Goal: Task Accomplishment & Management: Complete application form

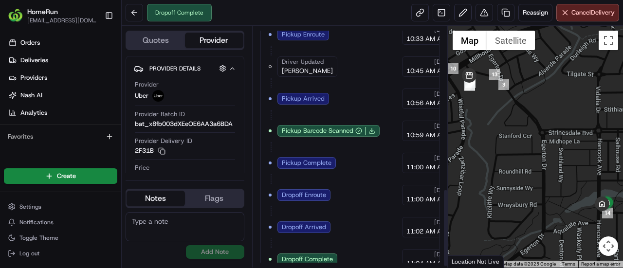
scroll to position [508, 0]
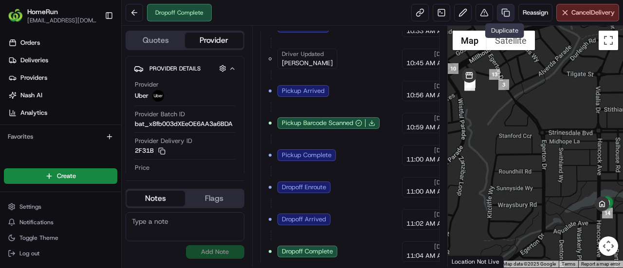
click at [505, 12] on link at bounding box center [506, 13] width 18 height 18
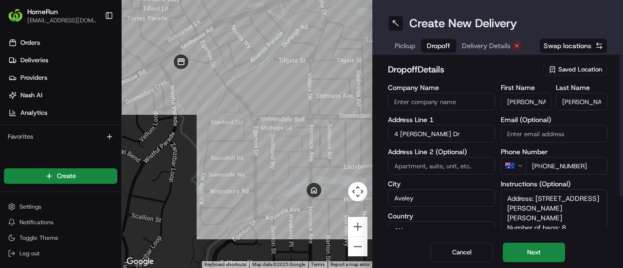
drag, startPoint x: 431, startPoint y: 43, endPoint x: 481, endPoint y: 41, distance: 50.2
click at [432, 43] on span "Dropoff" at bounding box center [438, 46] width 23 height 10
click at [482, 41] on span "Delivery Details" at bounding box center [486, 46] width 49 height 10
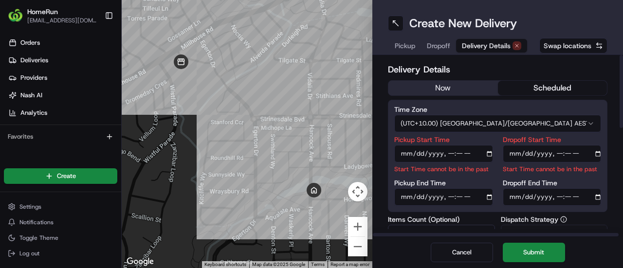
click at [448, 90] on button "now" at bounding box center [444, 88] width 110 height 15
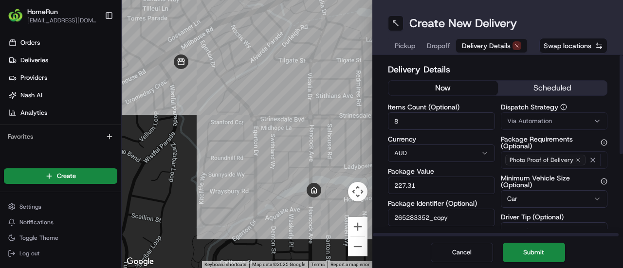
drag, startPoint x: 538, startPoint y: 252, endPoint x: 413, endPoint y: 109, distance: 189.8
click at [413, 109] on div "Create New Delivery Pickup Dropoff Delivery Details Swap locations Delivery Det…" at bounding box center [498, 134] width 251 height 268
click at [418, 119] on input "8" at bounding box center [441, 121] width 107 height 18
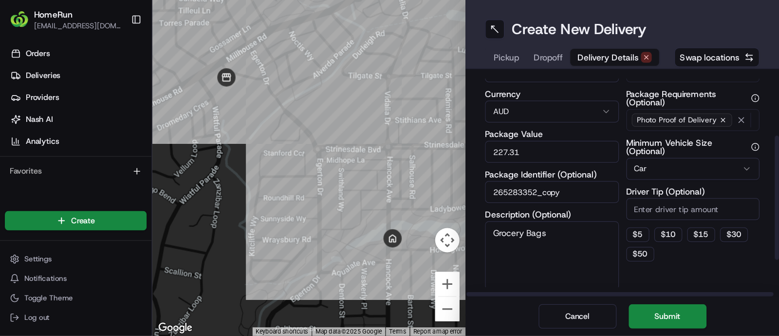
scroll to position [97, 0]
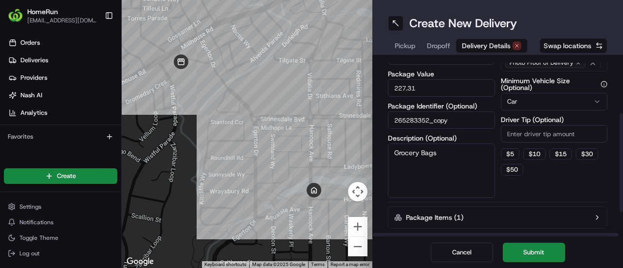
type input "2"
click at [393, 156] on textarea "Grocery Bags" at bounding box center [441, 171] width 107 height 55
type textarea "2 x Grocery Bags"
click at [519, 248] on button "Submit" at bounding box center [534, 252] width 62 height 19
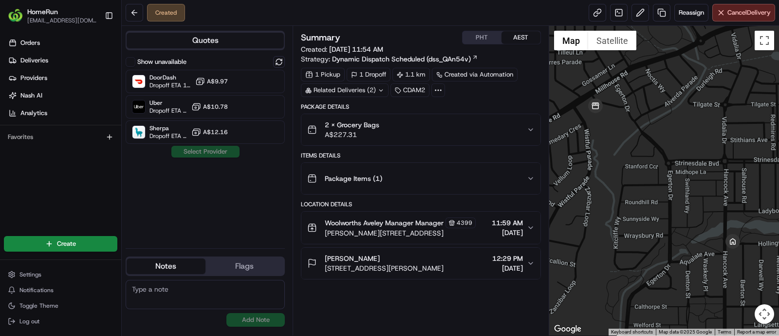
drag, startPoint x: 582, startPoint y: 2, endPoint x: 229, endPoint y: 203, distance: 406.1
click at [229, 206] on div "Show unavailable DoorDash Dropoff ETA 1 hour A$9.97 Uber Dropoff ETA 31 minutes…" at bounding box center [205, 148] width 159 height 184
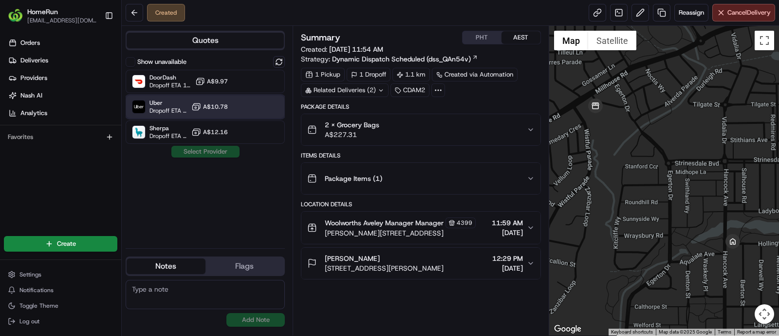
click at [256, 101] on div at bounding box center [255, 107] width 12 height 12
click at [226, 150] on button "Assign Provider" at bounding box center [205, 152] width 69 height 12
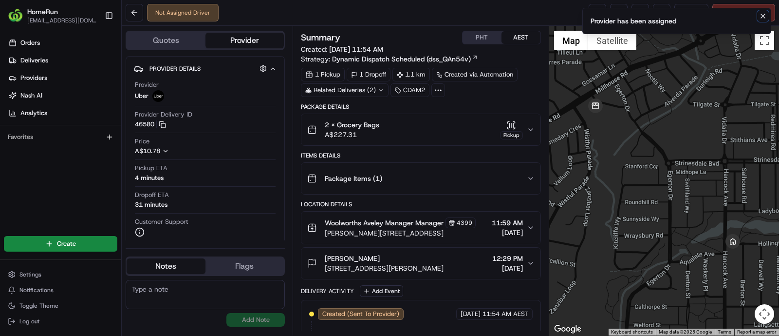
click at [623, 13] on icon "Notifications (F8)" at bounding box center [763, 16] width 8 height 8
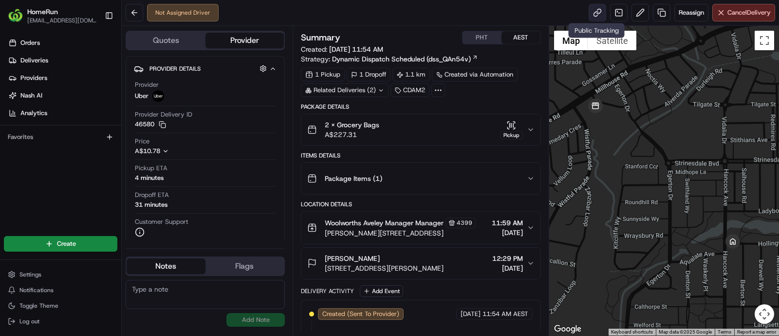
click at [597, 11] on link at bounding box center [598, 13] width 18 height 18
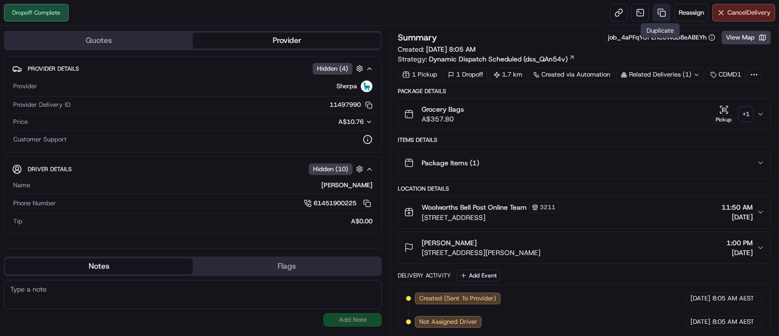
click at [659, 11] on link at bounding box center [662, 13] width 18 height 18
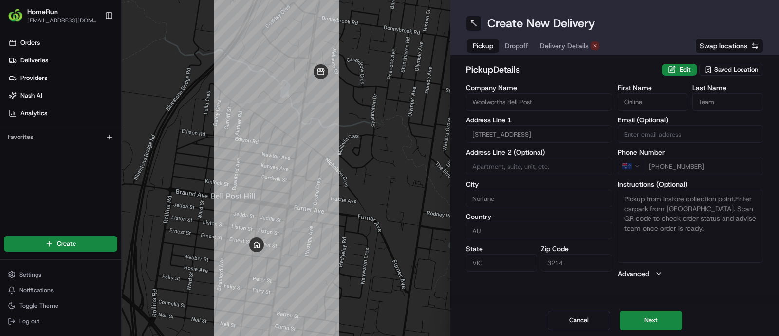
click at [525, 50] on span "Dropoff" at bounding box center [516, 46] width 23 height 10
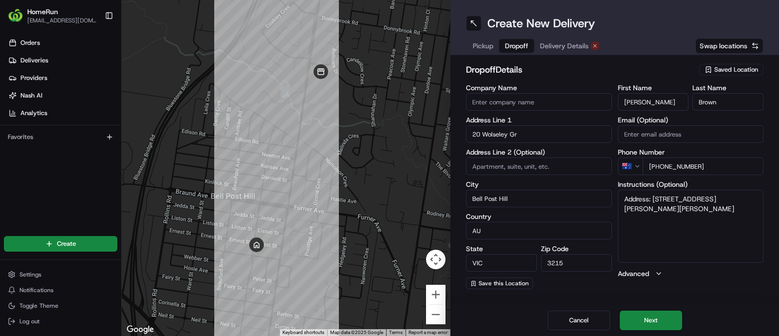
click at [557, 48] on span "Delivery Details" at bounding box center [564, 46] width 49 height 10
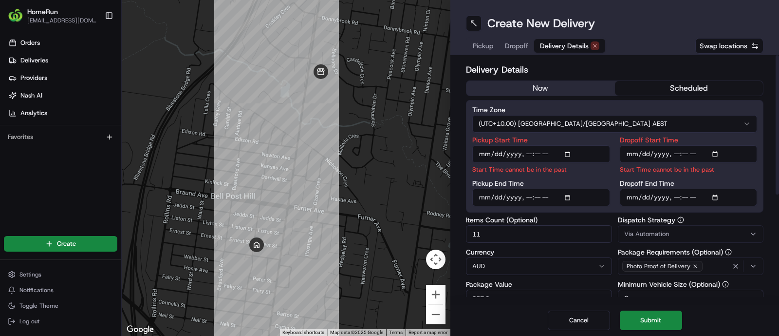
click at [522, 48] on span "Dropoff" at bounding box center [516, 46] width 23 height 10
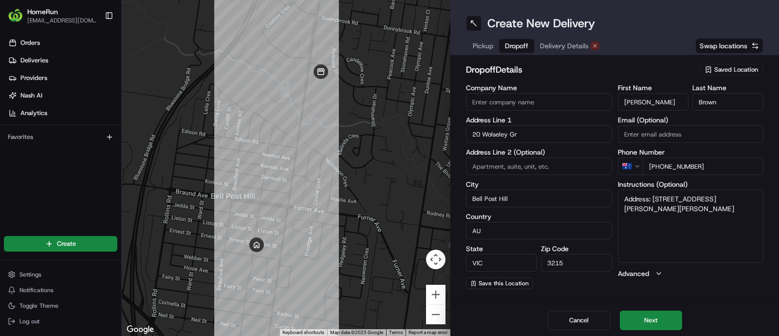
click at [483, 46] on span "Pickup" at bounding box center [483, 46] width 20 height 10
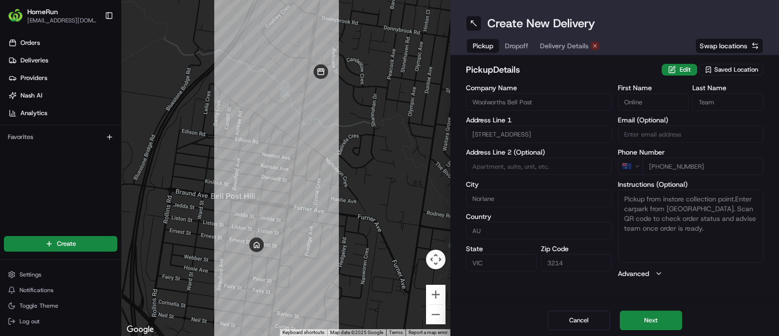
click at [515, 37] on div "Pickup Dropoff Delivery Details" at bounding box center [536, 46] width 140 height 18
click at [518, 47] on span "Dropoff" at bounding box center [516, 46] width 23 height 10
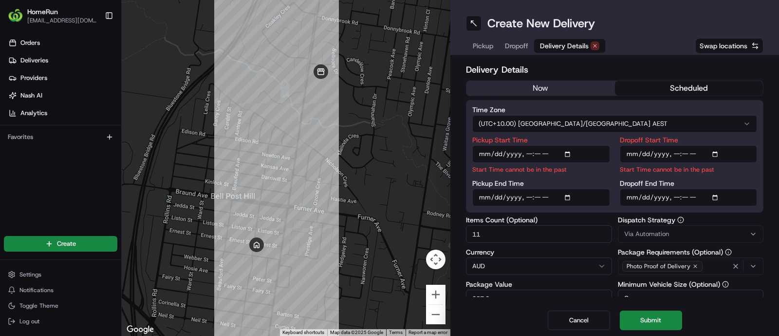
click at [573, 42] on span "Delivery Details" at bounding box center [564, 46] width 49 height 10
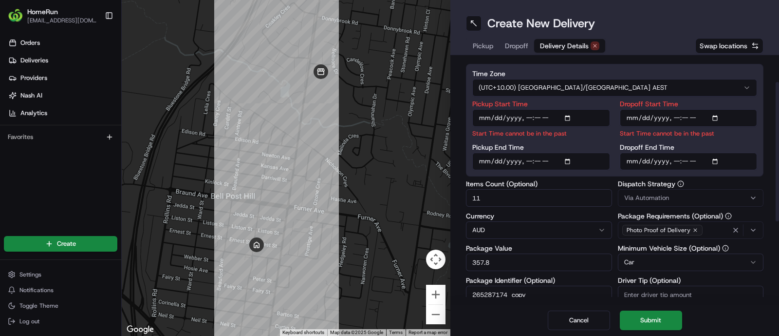
scroll to position [60, 0]
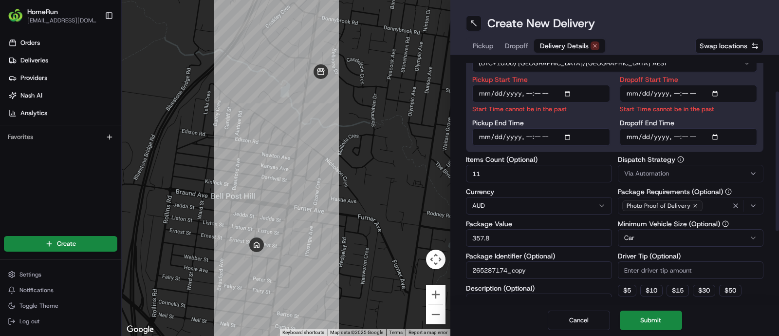
click at [504, 170] on input "11" at bounding box center [539, 174] width 146 height 18
type input "1"
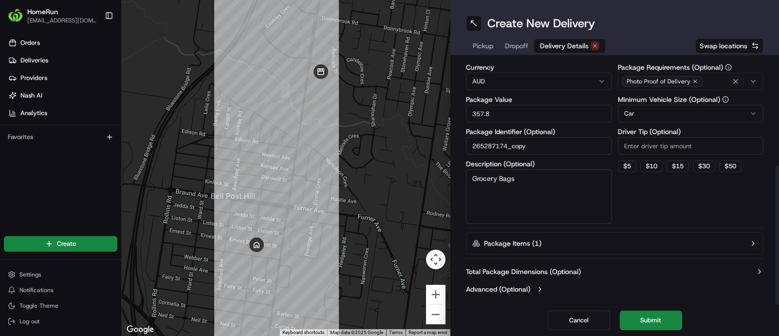
scroll to position [185, 0]
type input "6"
click at [471, 178] on textarea "Grocery Bags" at bounding box center [539, 195] width 146 height 55
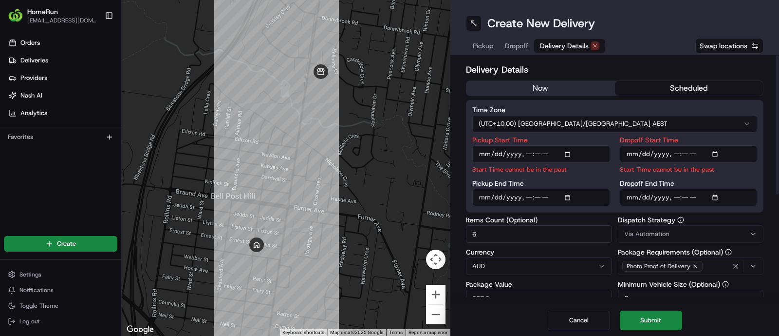
type textarea "6 x Grocery Bags"
click at [579, 89] on button "now" at bounding box center [541, 88] width 149 height 15
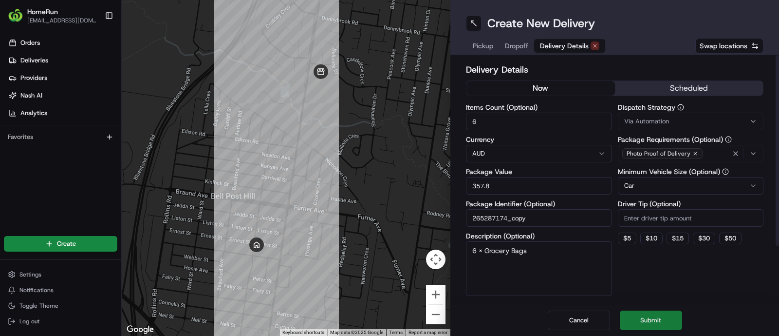
click at [659, 318] on button "Submit" at bounding box center [651, 319] width 62 height 19
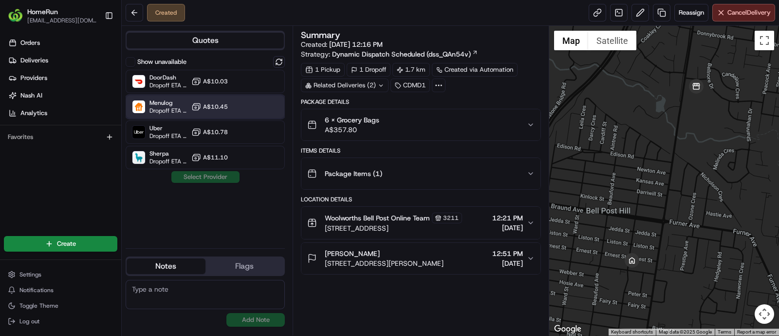
click at [245, 103] on div "Menulog Dropoff ETA 1 hour A$10.45" at bounding box center [205, 106] width 159 height 23
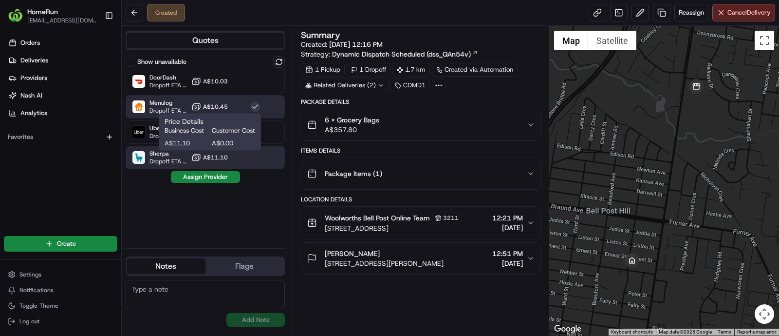
click at [234, 134] on span "Customer Cost" at bounding box center [233, 130] width 43 height 9
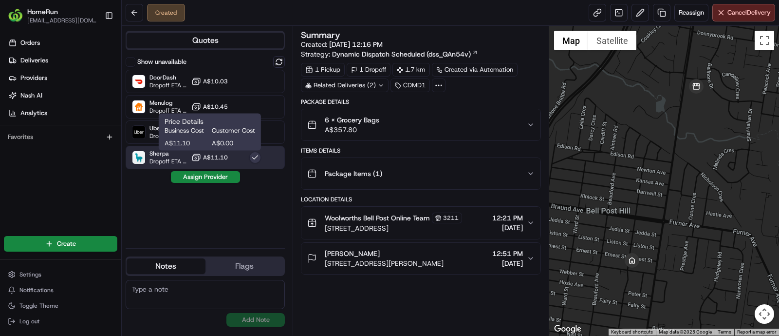
click at [259, 131] on div "Price Details Business Cost Customer Cost A$11.10 A$0.00 Price Details Business…" at bounding box center [210, 131] width 102 height 37
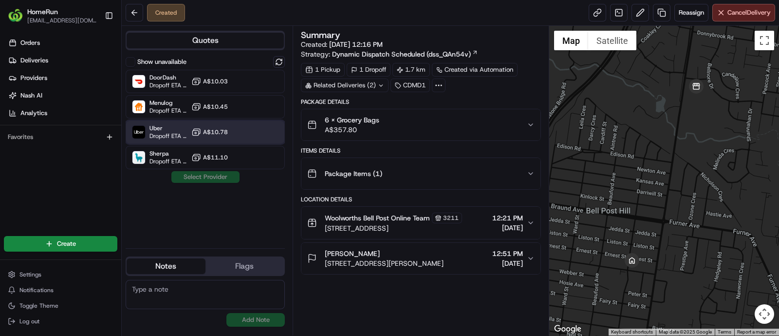
click at [272, 131] on div "Uber Dropoff ETA 32 minutes A$10.78" at bounding box center [205, 131] width 159 height 23
click at [231, 174] on button "Assign Provider" at bounding box center [205, 177] width 69 height 12
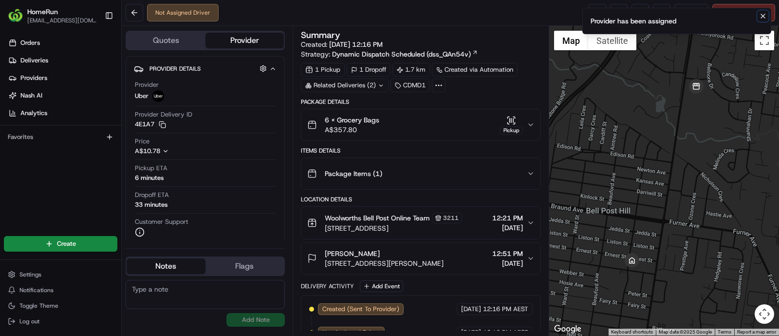
click at [762, 16] on icon "Notifications (F8)" at bounding box center [763, 16] width 8 height 8
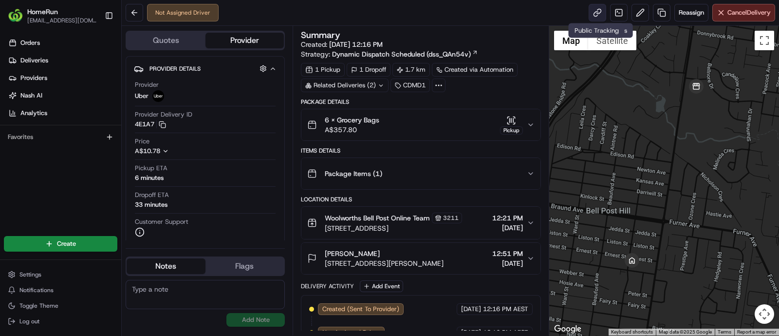
click at [594, 13] on link at bounding box center [598, 13] width 18 height 18
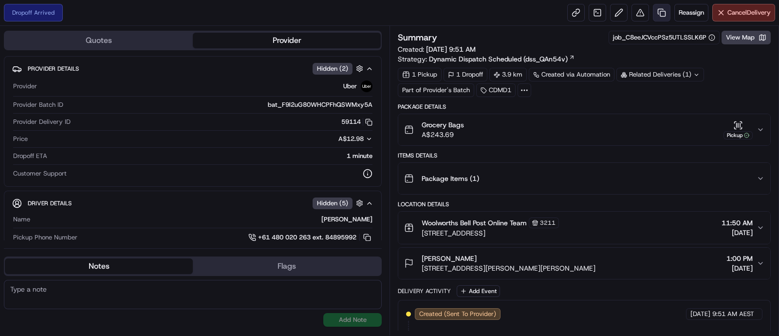
click at [660, 7] on link at bounding box center [662, 13] width 18 height 18
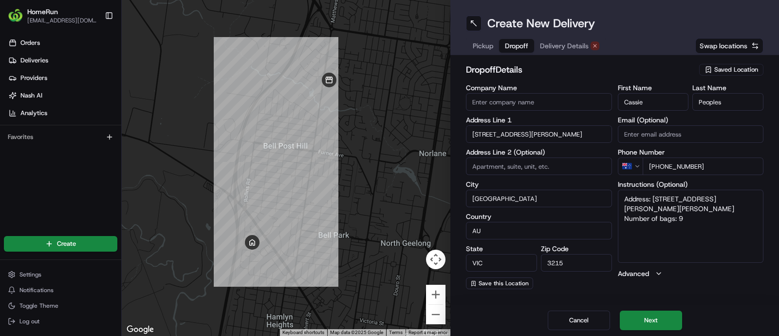
click at [527, 46] on span "Dropoff" at bounding box center [516, 46] width 23 height 10
click at [557, 46] on span "Delivery Details" at bounding box center [564, 46] width 49 height 10
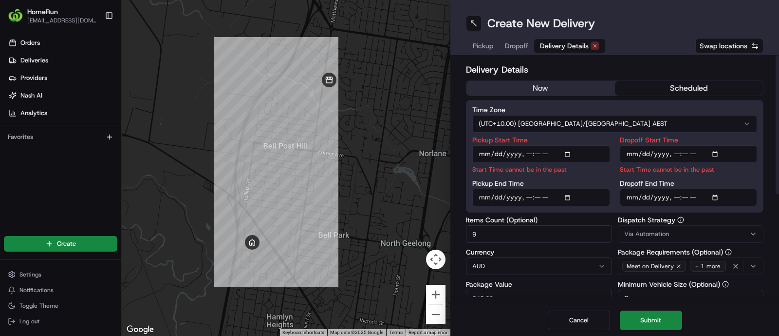
click at [543, 86] on button "now" at bounding box center [541, 88] width 149 height 15
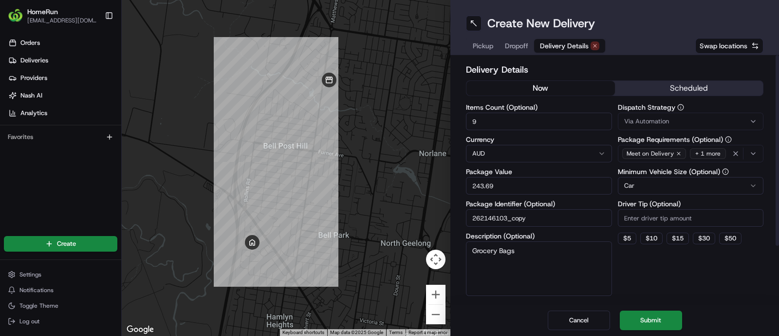
click at [497, 127] on input "9" at bounding box center [539, 121] width 146 height 18
type input "0"
click at [470, 249] on textarea "Grocery Bags" at bounding box center [539, 268] width 146 height 55
type textarea "2 x Grocery Bags"
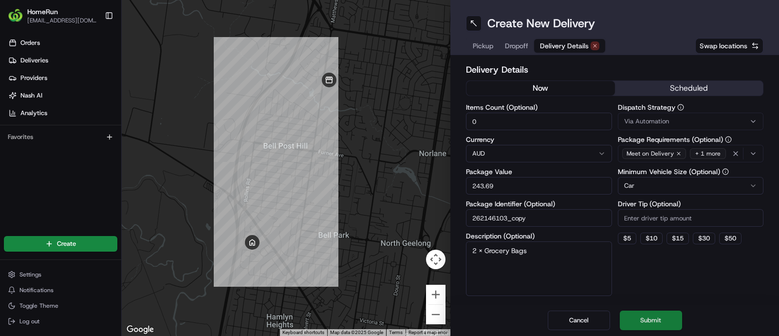
click at [649, 314] on button "Submit" at bounding box center [651, 319] width 62 height 19
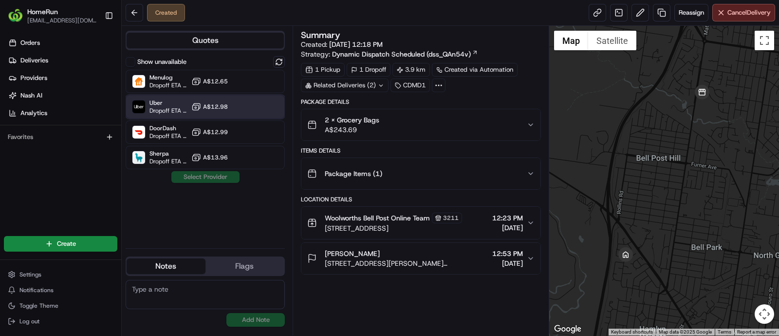
click at [230, 108] on div "Uber Dropoff ETA 38 minutes A$12.98" at bounding box center [205, 106] width 159 height 23
click at [213, 177] on button "Assign Provider" at bounding box center [205, 177] width 69 height 12
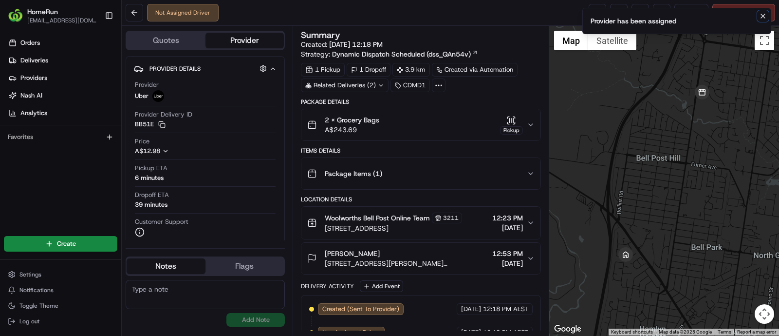
click at [761, 16] on icon "Notifications (F8)" at bounding box center [763, 16] width 8 height 8
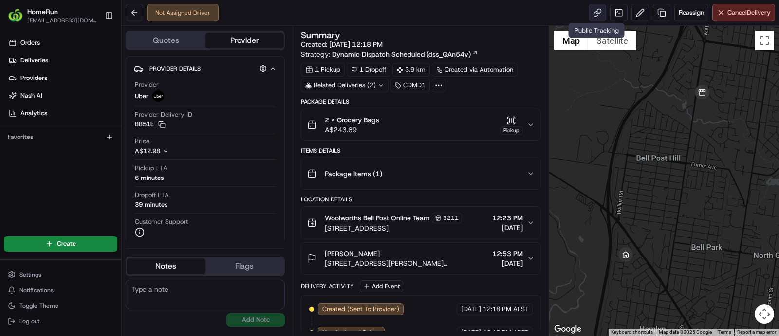
click at [596, 11] on link at bounding box center [598, 13] width 18 height 18
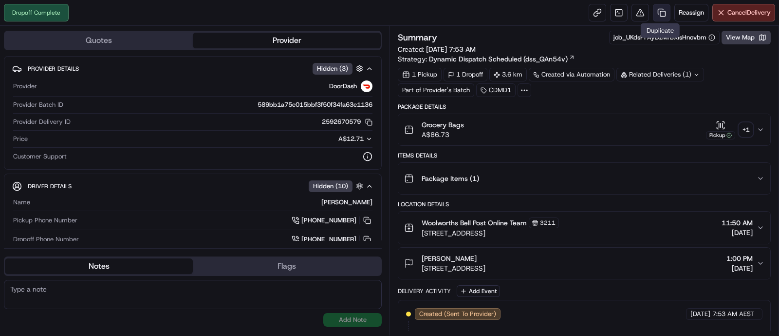
click at [660, 11] on link at bounding box center [662, 13] width 18 height 18
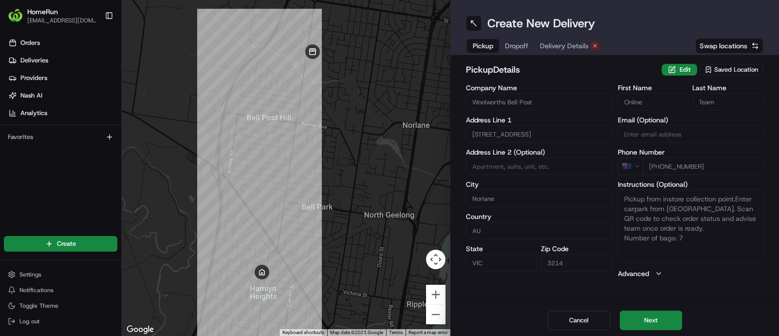
click at [556, 41] on span "Delivery Details" at bounding box center [564, 46] width 49 height 10
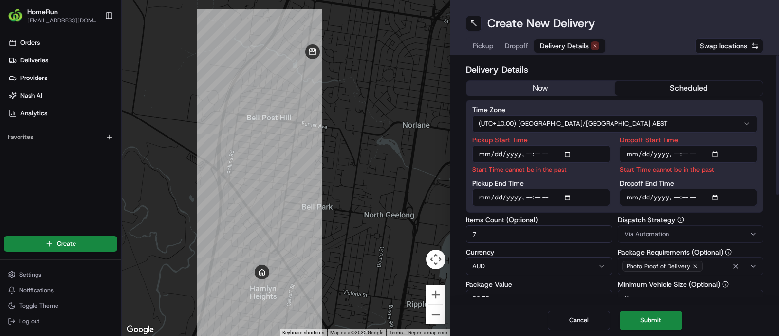
click at [539, 75] on h2 "Delivery Details" at bounding box center [615, 70] width 298 height 14
click at [539, 84] on button "now" at bounding box center [541, 88] width 149 height 15
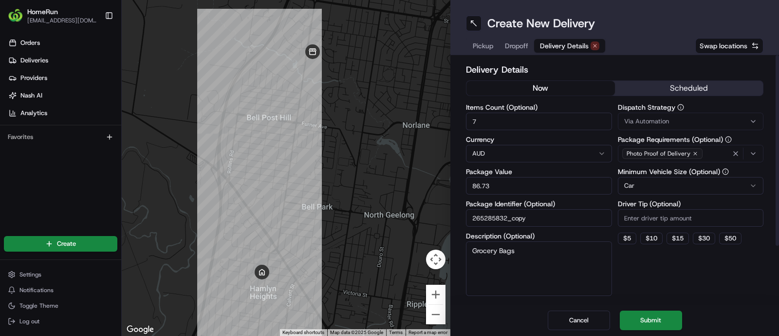
click at [539, 128] on input "7" at bounding box center [539, 121] width 146 height 18
type input "2"
click at [645, 320] on button "Submit" at bounding box center [651, 319] width 62 height 19
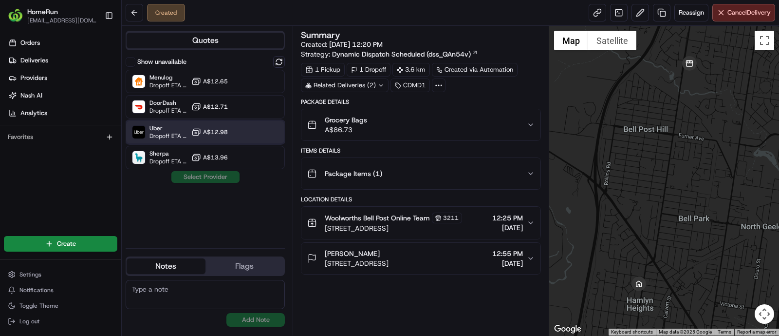
click at [252, 134] on div at bounding box center [255, 132] width 12 height 12
click at [225, 182] on button "Assign Provider" at bounding box center [205, 177] width 69 height 12
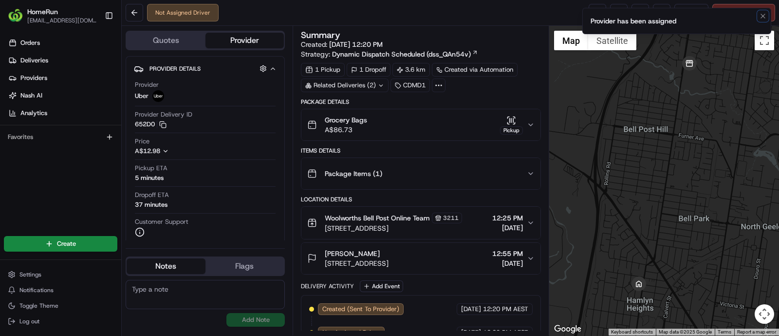
drag, startPoint x: 765, startPoint y: 16, endPoint x: 644, endPoint y: 20, distance: 120.4
click at [765, 15] on icon "Notifications (F8)" at bounding box center [763, 16] width 8 height 8
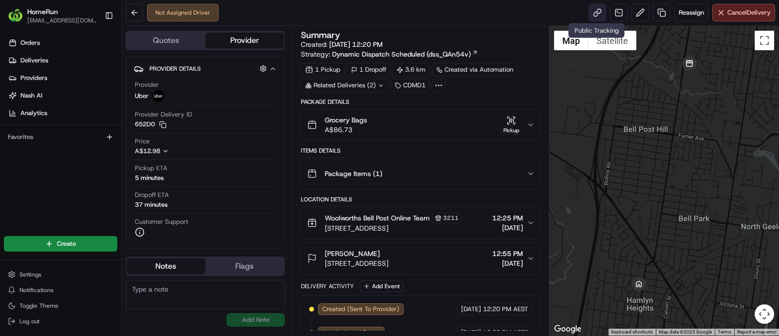
click at [597, 14] on link at bounding box center [598, 13] width 18 height 18
